Goal: Task Accomplishment & Management: Use online tool/utility

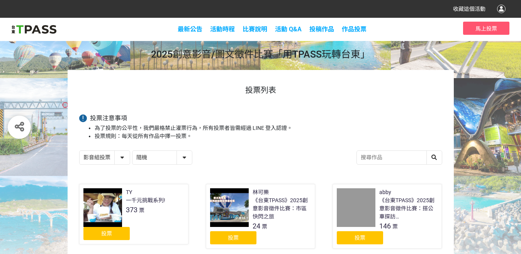
click at [244, 231] on div "投票" at bounding box center [233, 237] width 46 height 13
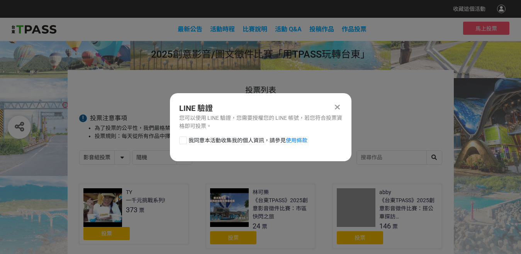
click at [194, 144] on div "我同意本活動收集我的個人資訊，請參見 使用條款" at bounding box center [260, 143] width 181 height 15
click at [185, 141] on div at bounding box center [183, 140] width 8 height 8
checkbox input "true"
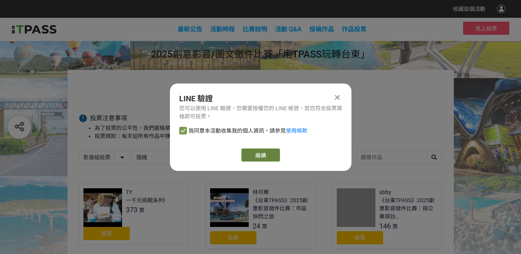
click at [252, 159] on link "繼續" at bounding box center [260, 154] width 39 height 13
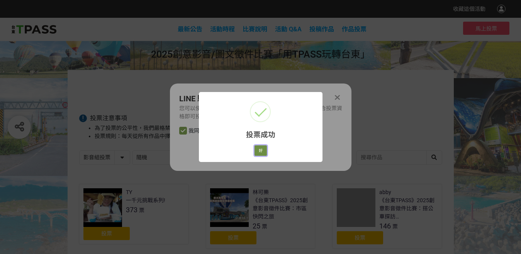
click at [262, 151] on button "好" at bounding box center [260, 150] width 12 height 11
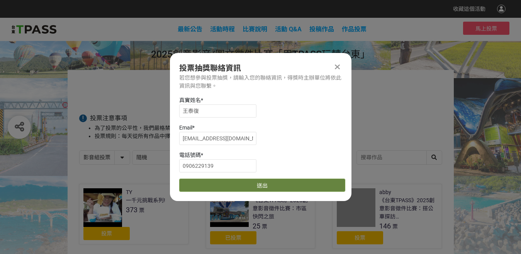
click at [210, 187] on button "送出" at bounding box center [262, 184] width 166 height 13
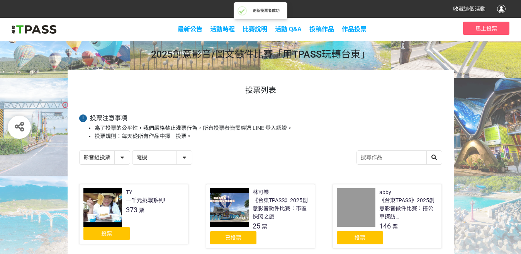
click at [114, 157] on select "影音組投票 圖文組投票" at bounding box center [105, 158] width 50 height 14
select select "13139"
click at [80, 151] on select "影音組投票 圖文組投票" at bounding box center [105, 158] width 50 height 14
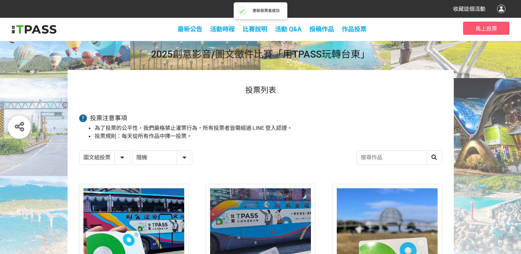
scroll to position [154, 0]
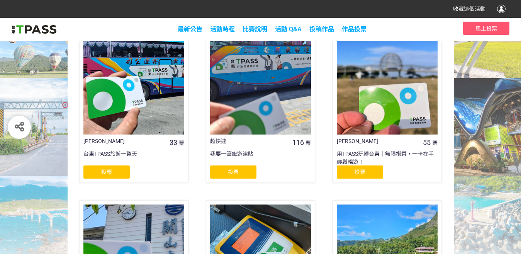
click at [118, 170] on div "投票" at bounding box center [106, 171] width 46 height 13
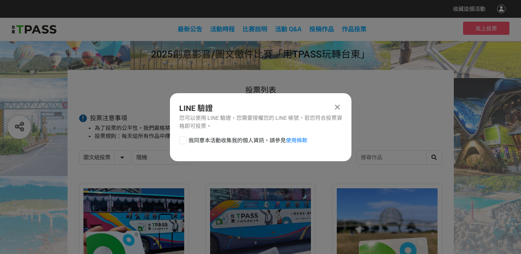
click at [192, 141] on span "我同意本活動收集我的個人資訊，請參見 使用條款" at bounding box center [247, 140] width 119 height 8
click at [185, 141] on input "我同意本活動收集我的個人資訊，請參見 使用條款" at bounding box center [182, 139] width 5 height 5
checkbox input "false"
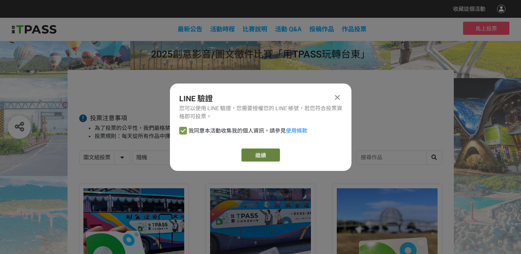
click at [256, 155] on link "繼續" at bounding box center [260, 154] width 39 height 13
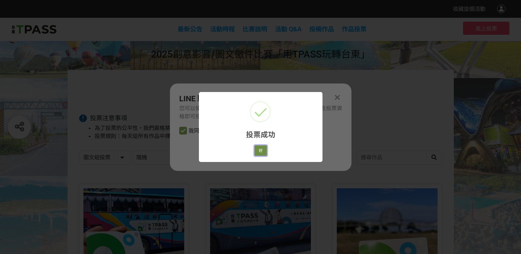
click at [257, 150] on button "好" at bounding box center [260, 150] width 12 height 11
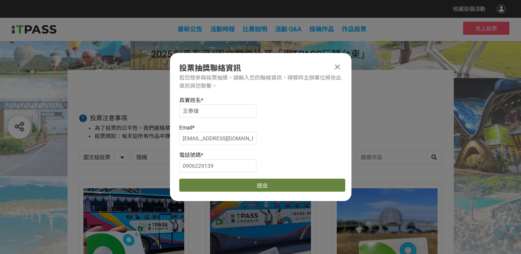
click at [212, 180] on button "送出" at bounding box center [262, 184] width 166 height 13
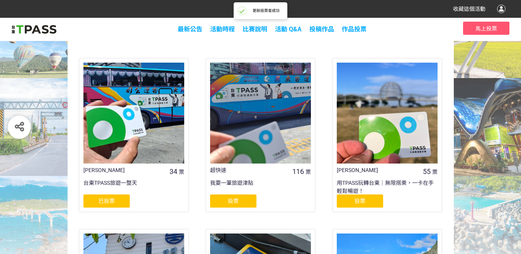
scroll to position [154, 0]
